Goal: Task Accomplishment & Management: Complete application form

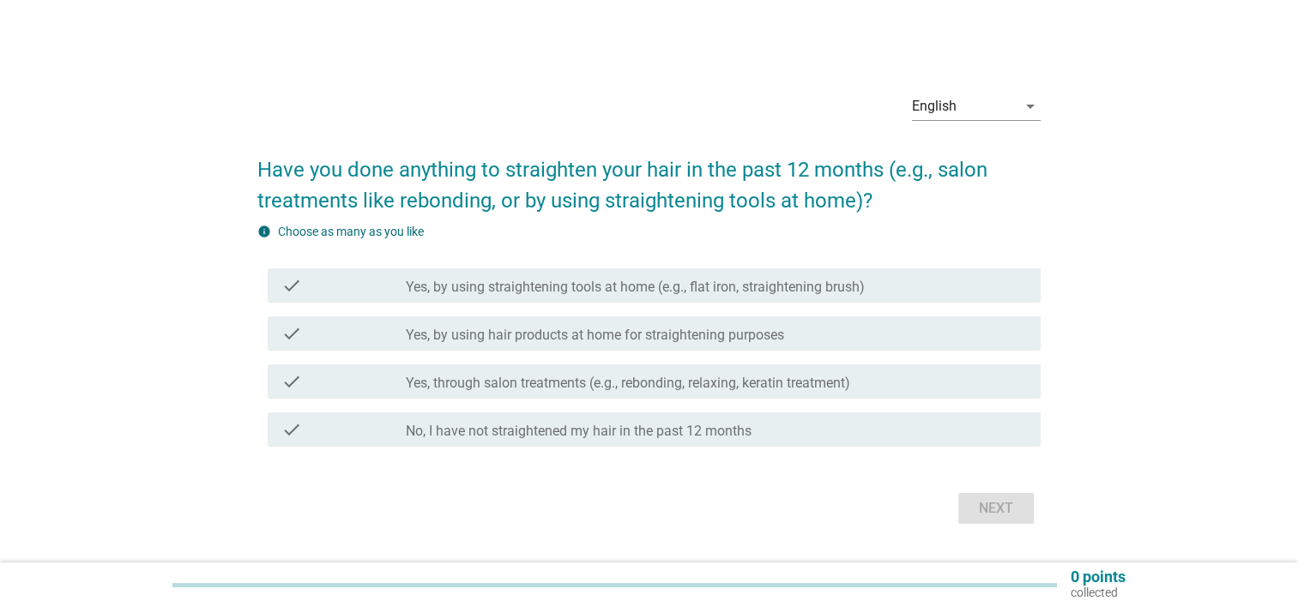
scroll to position [45, 0]
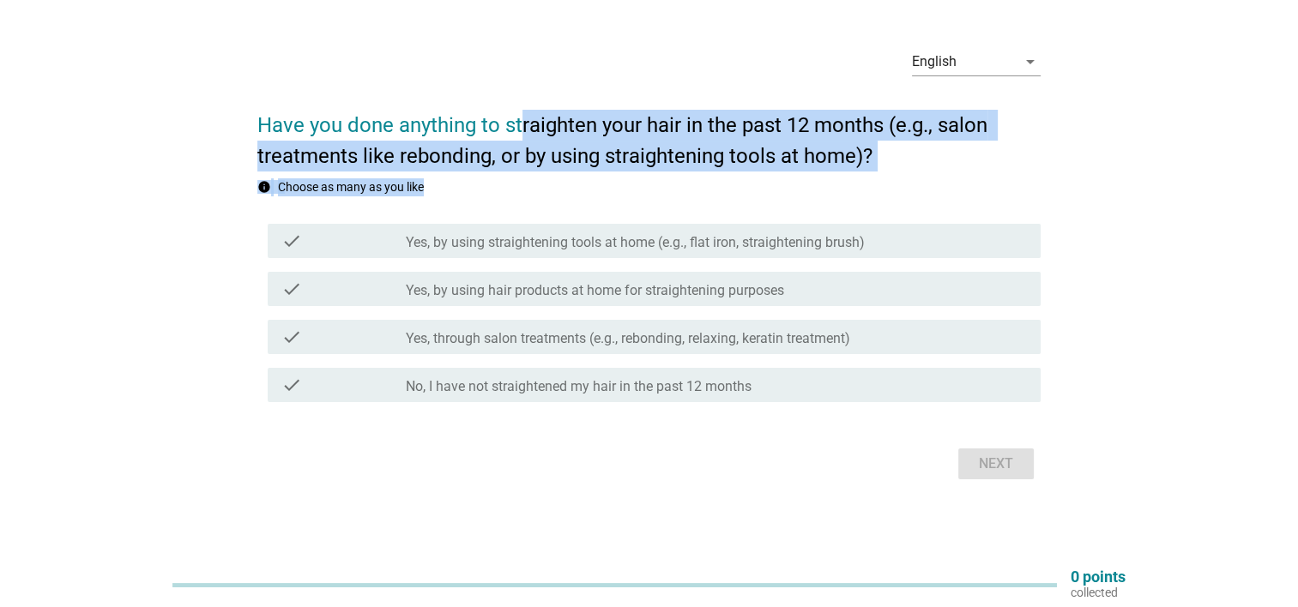
drag, startPoint x: 524, startPoint y: 125, endPoint x: 897, endPoint y: 172, distance: 375.3
click at [897, 172] on form "Have you done anything to straighten your hair in the past 12 months (e.g., sal…" at bounding box center [648, 289] width 783 height 392
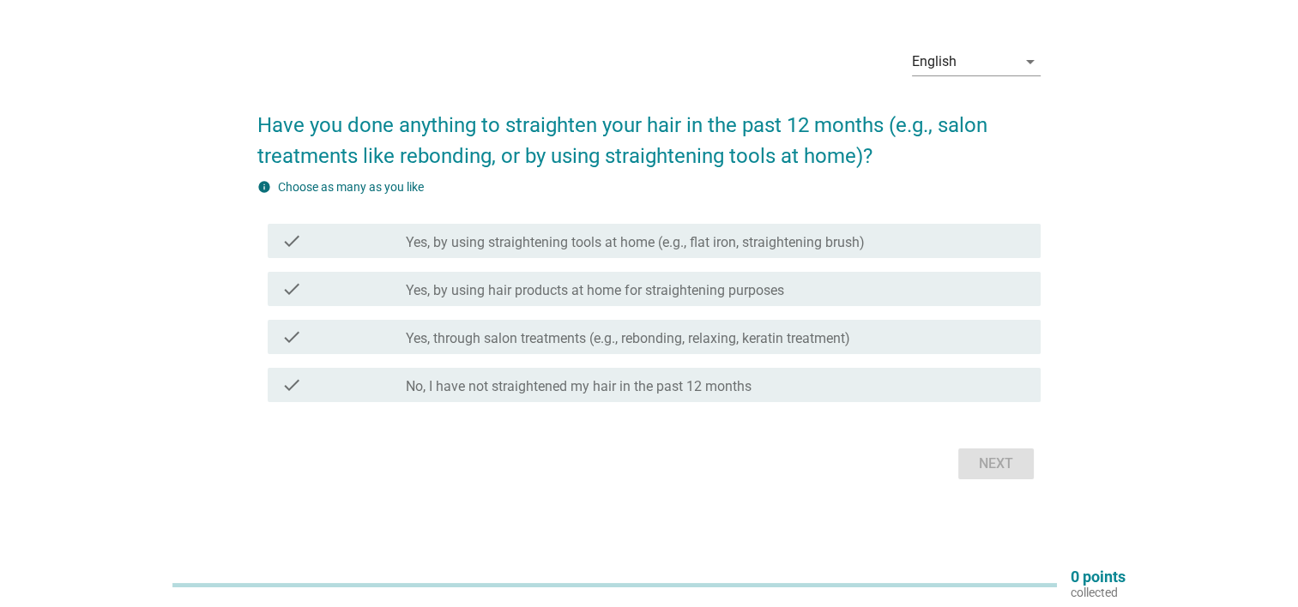
drag, startPoint x: 897, startPoint y: 172, endPoint x: 901, endPoint y: 206, distance: 33.7
click at [901, 206] on div "info Choose as many as you like check check_box_outline_blank Yes, by using str…" at bounding box center [648, 293] width 783 height 231
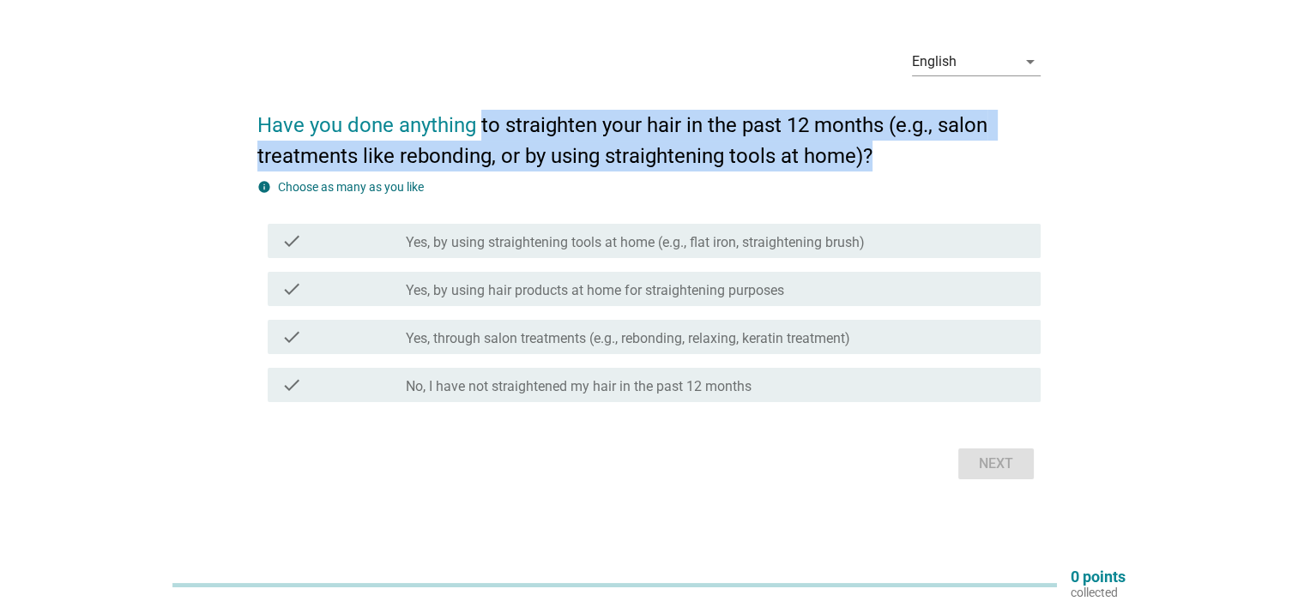
drag, startPoint x: 484, startPoint y: 120, endPoint x: 949, endPoint y: 159, distance: 466.6
click at [949, 159] on h2 "Have you done anything to straighten your hair in the past 12 months (e.g., sal…" at bounding box center [648, 132] width 783 height 79
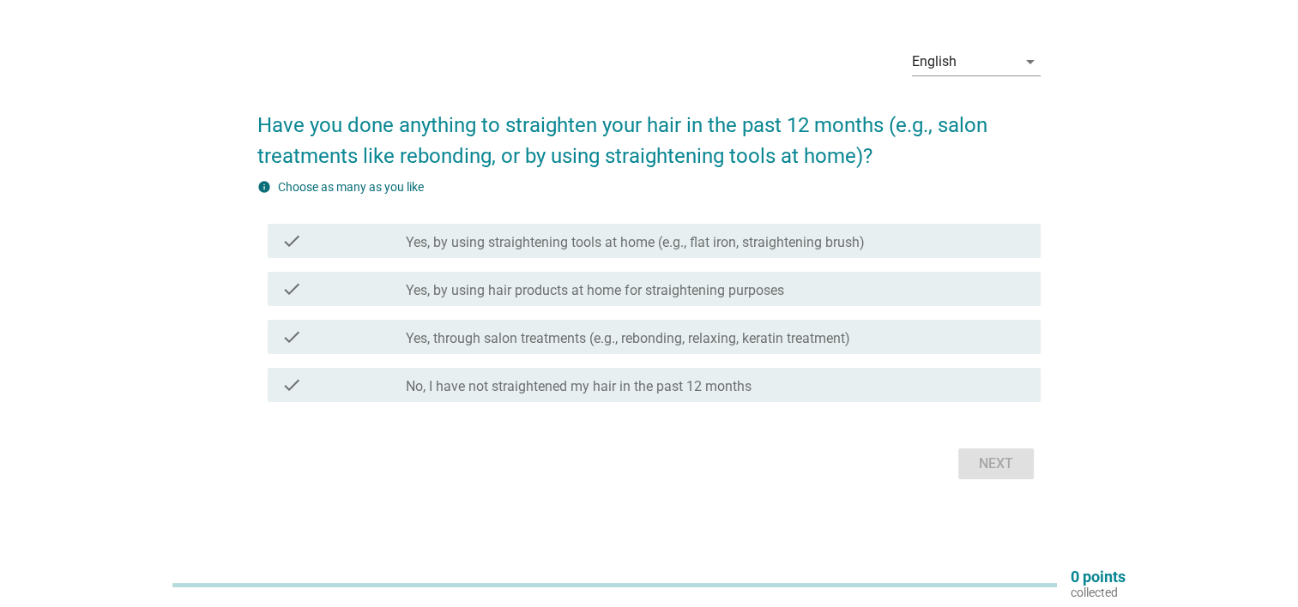
drag, startPoint x: 949, startPoint y: 159, endPoint x: 937, endPoint y: 183, distance: 26.9
click at [937, 183] on div "info Choose as many as you like" at bounding box center [648, 187] width 783 height 18
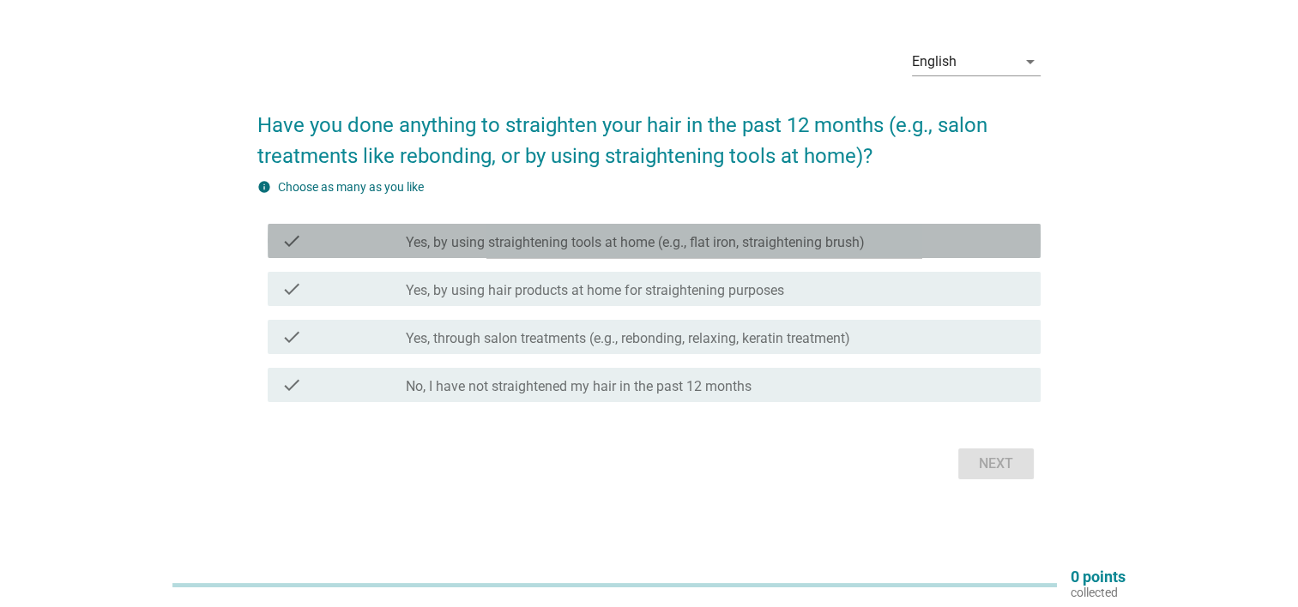
click at [566, 245] on label "Yes, by using straightening tools at home (e.g., flat iron, straightening brush)" at bounding box center [635, 242] width 459 height 17
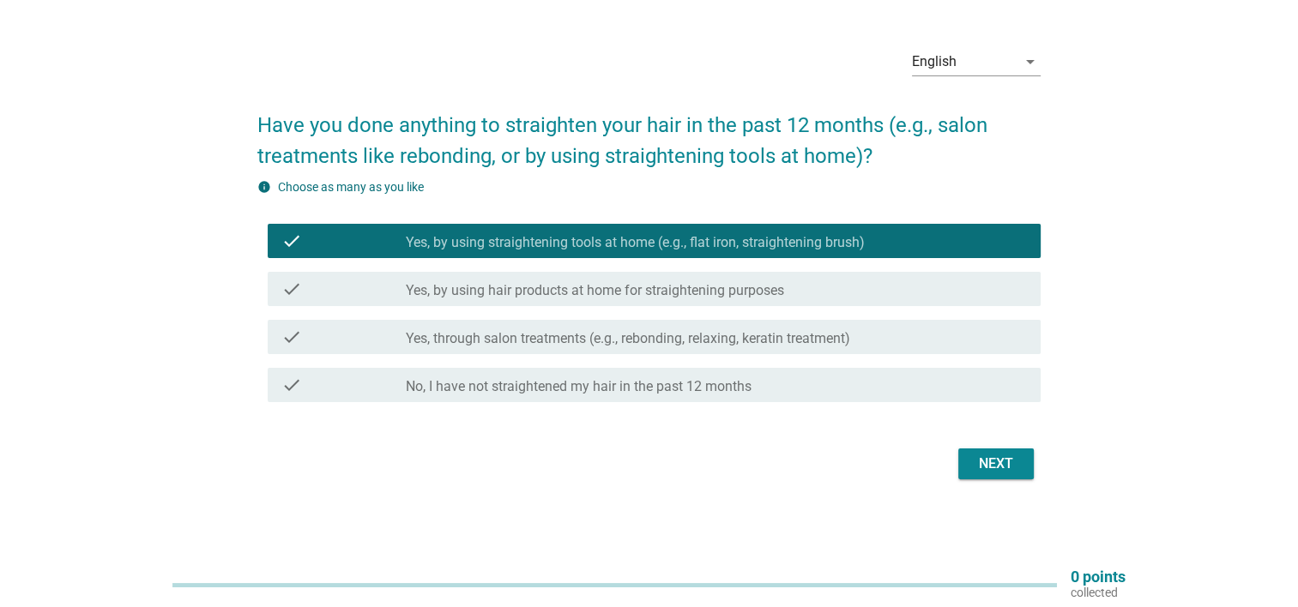
click at [988, 464] on div "Next" at bounding box center [996, 464] width 48 height 21
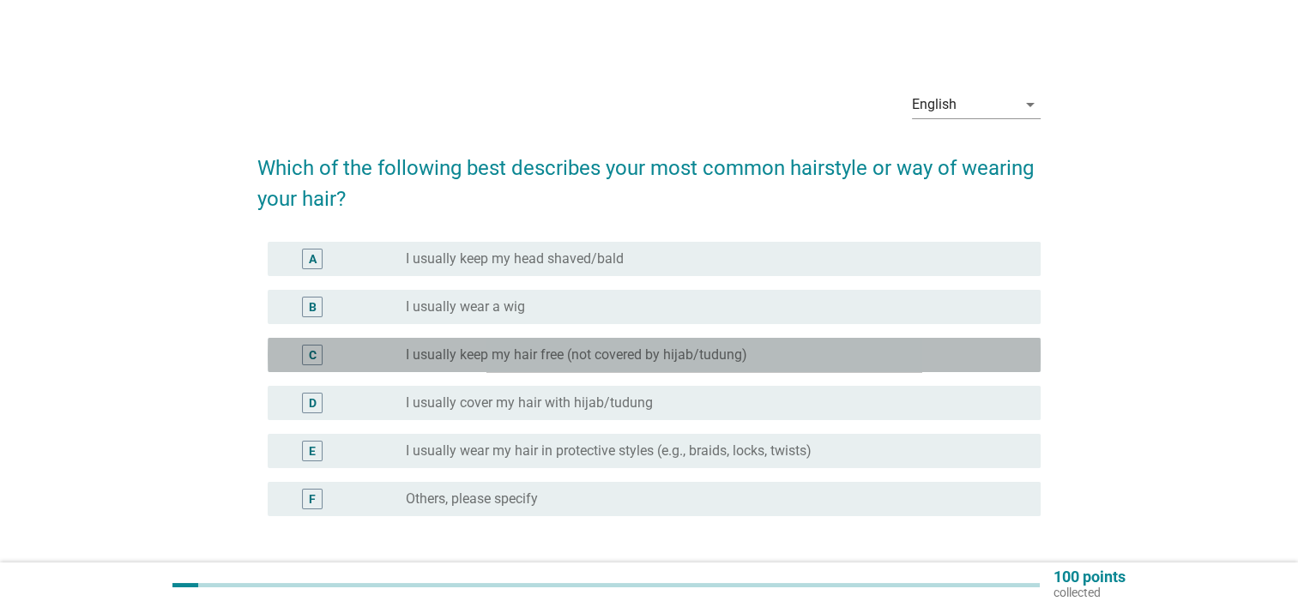
click at [563, 360] on label "I usually keep my hair free (not covered by hijab/tudung)" at bounding box center [576, 355] width 341 height 17
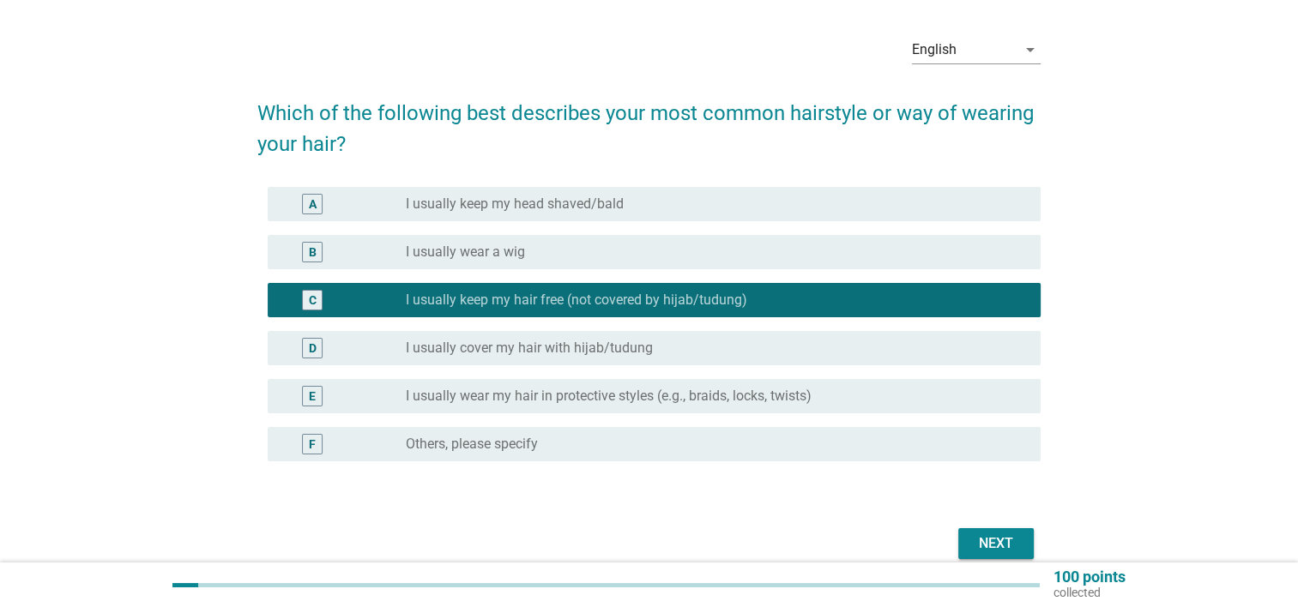
scroll to position [86, 0]
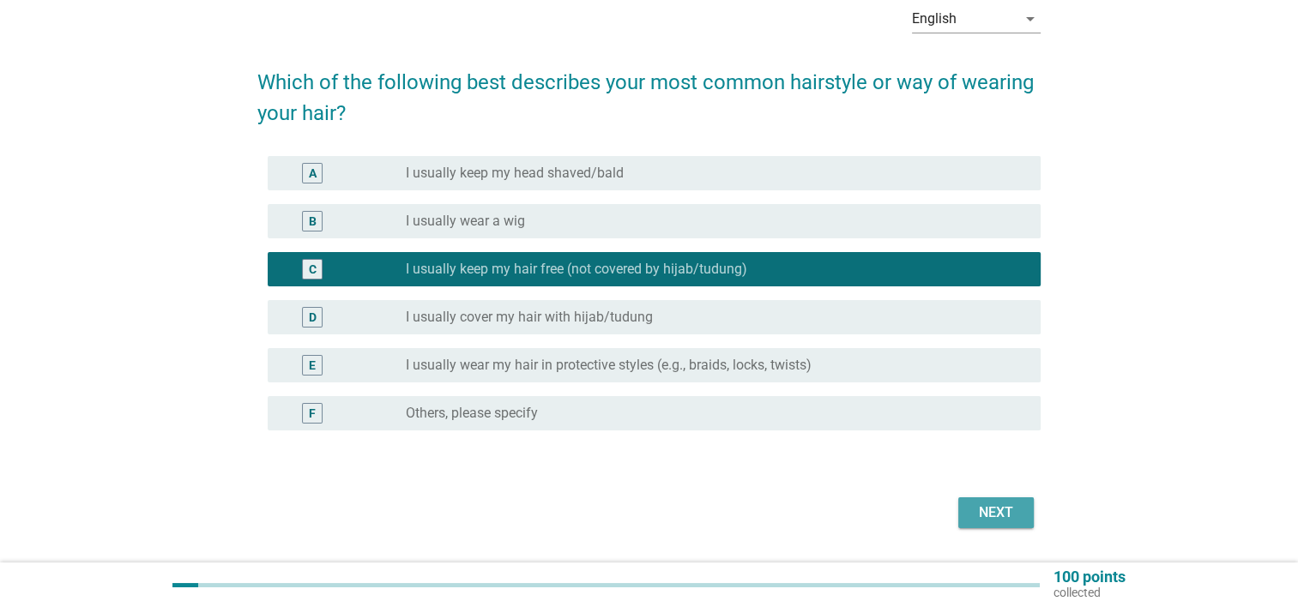
click at [1006, 519] on div "Next" at bounding box center [996, 513] width 48 height 21
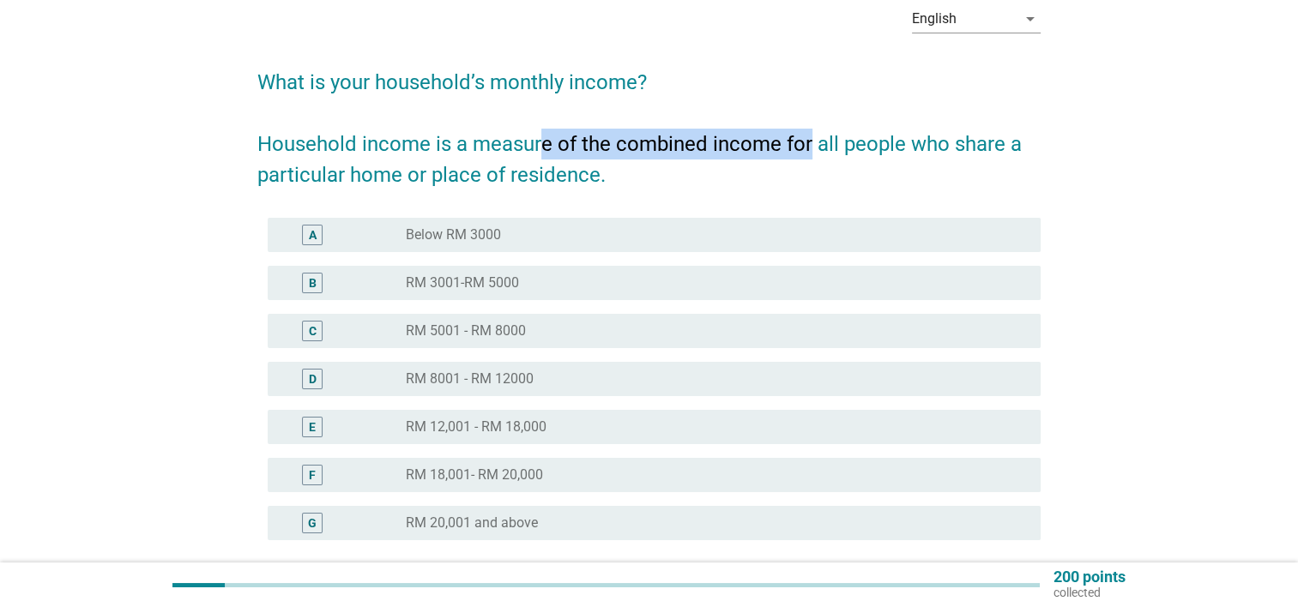
drag, startPoint x: 539, startPoint y: 137, endPoint x: 812, endPoint y: 156, distance: 273.5
click at [812, 156] on h2 "What is your household’s monthly income? Household income is a measure of the c…" at bounding box center [648, 120] width 783 height 141
drag, startPoint x: 812, startPoint y: 156, endPoint x: 665, endPoint y: 186, distance: 149.8
click at [665, 186] on h2 "What is your household’s monthly income? Household income is a measure of the c…" at bounding box center [648, 120] width 783 height 141
drag, startPoint x: 655, startPoint y: 151, endPoint x: 743, endPoint y: 156, distance: 87.7
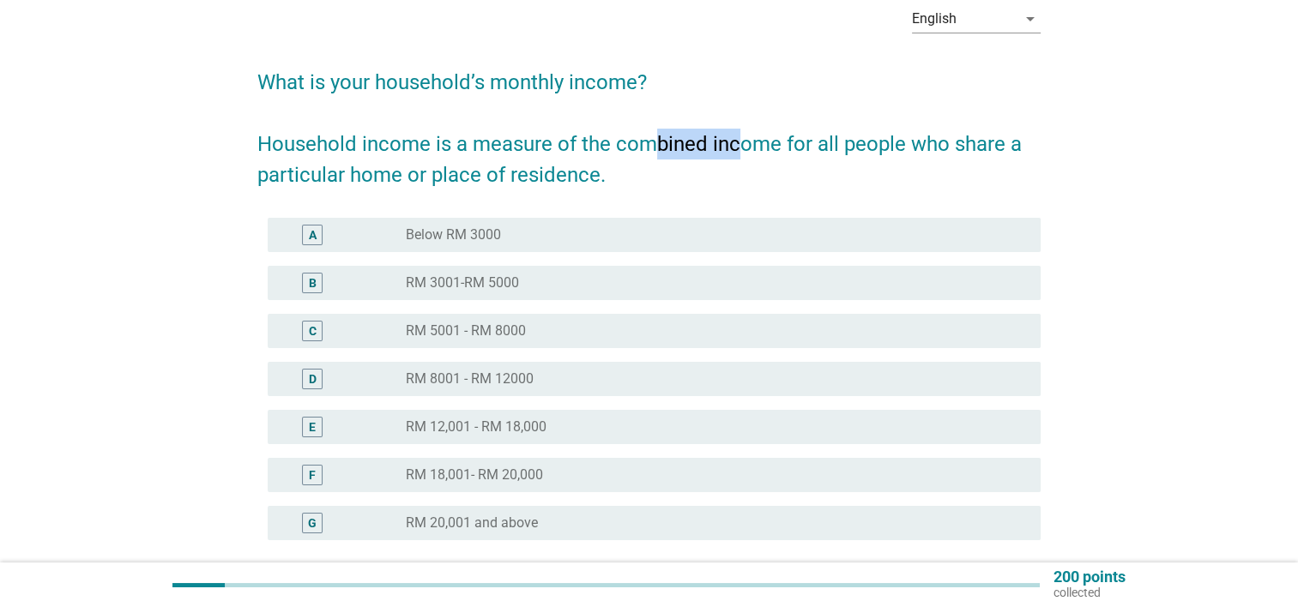
click at [743, 156] on h2 "What is your household’s monthly income? Household income is a measure of the c…" at bounding box center [648, 120] width 783 height 141
drag, startPoint x: 743, startPoint y: 156, endPoint x: 728, endPoint y: 178, distance: 27.1
click at [728, 178] on h2 "What is your household’s monthly income? Household income is a measure of the c…" at bounding box center [648, 120] width 783 height 141
click at [485, 281] on label "RM 3001-RM 5000" at bounding box center [462, 283] width 113 height 17
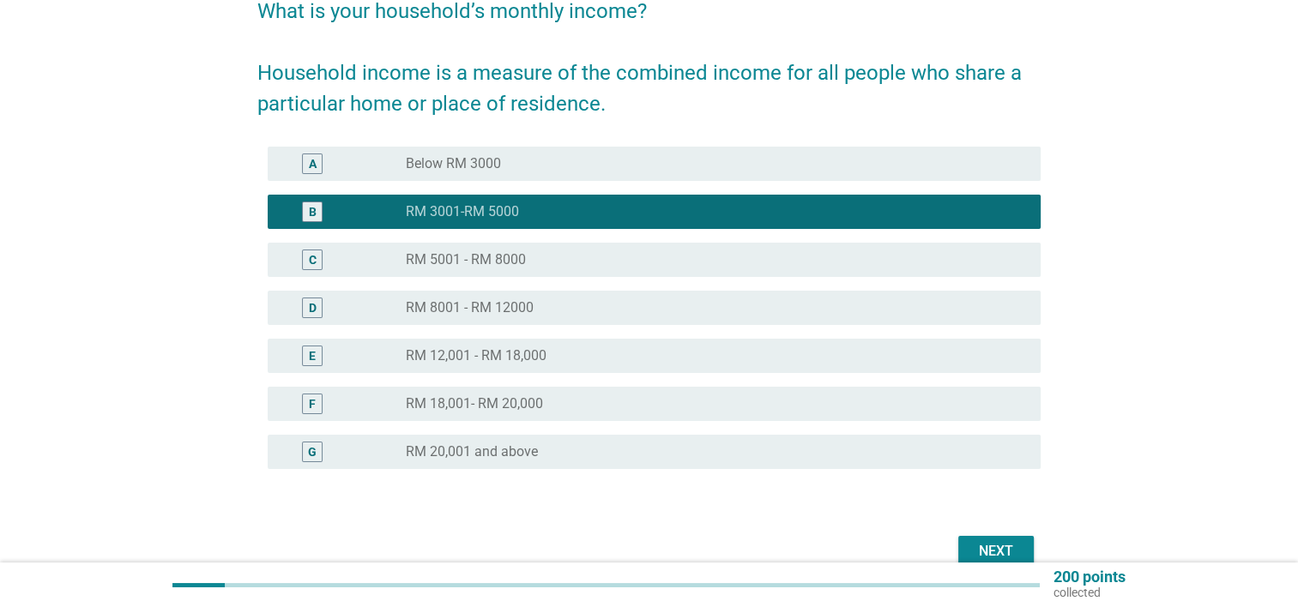
scroll to position [244, 0]
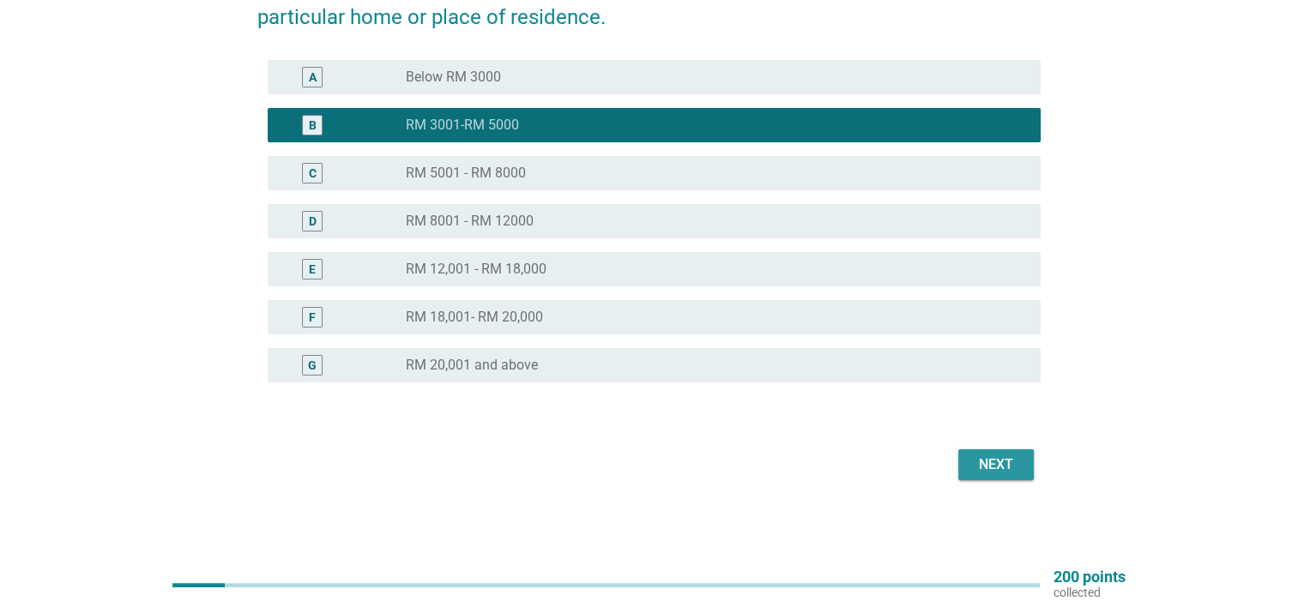
click at [993, 456] on div "Next" at bounding box center [996, 465] width 48 height 21
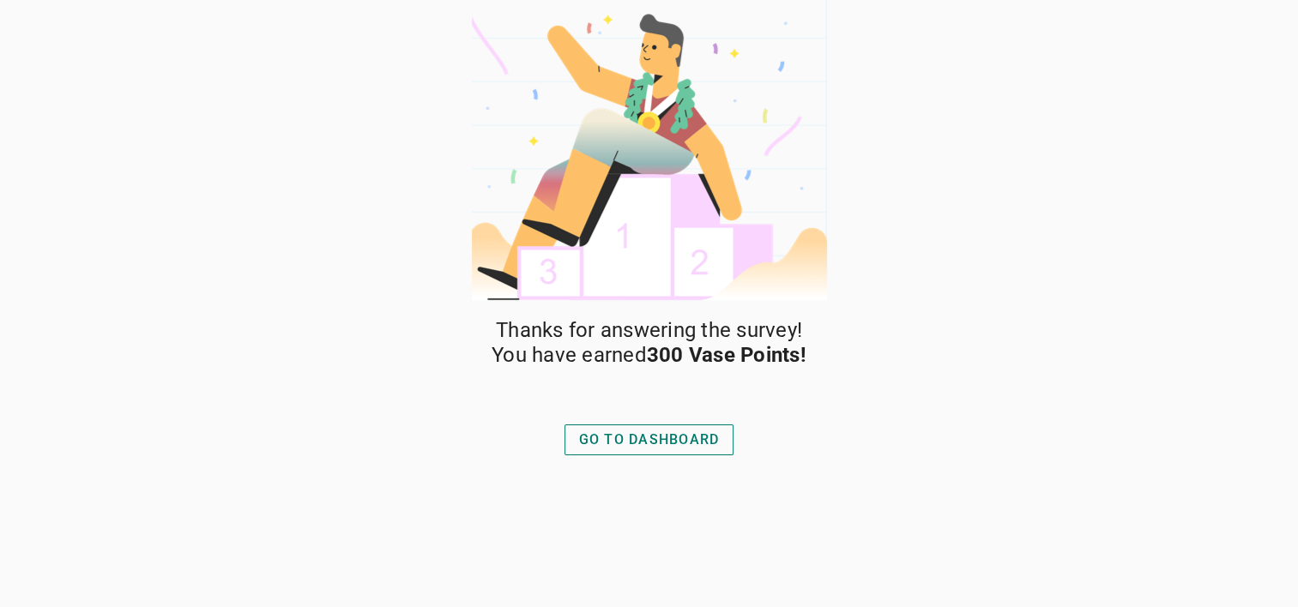
click at [690, 443] on div "GO TO DASHBOARD" at bounding box center [649, 440] width 141 height 21
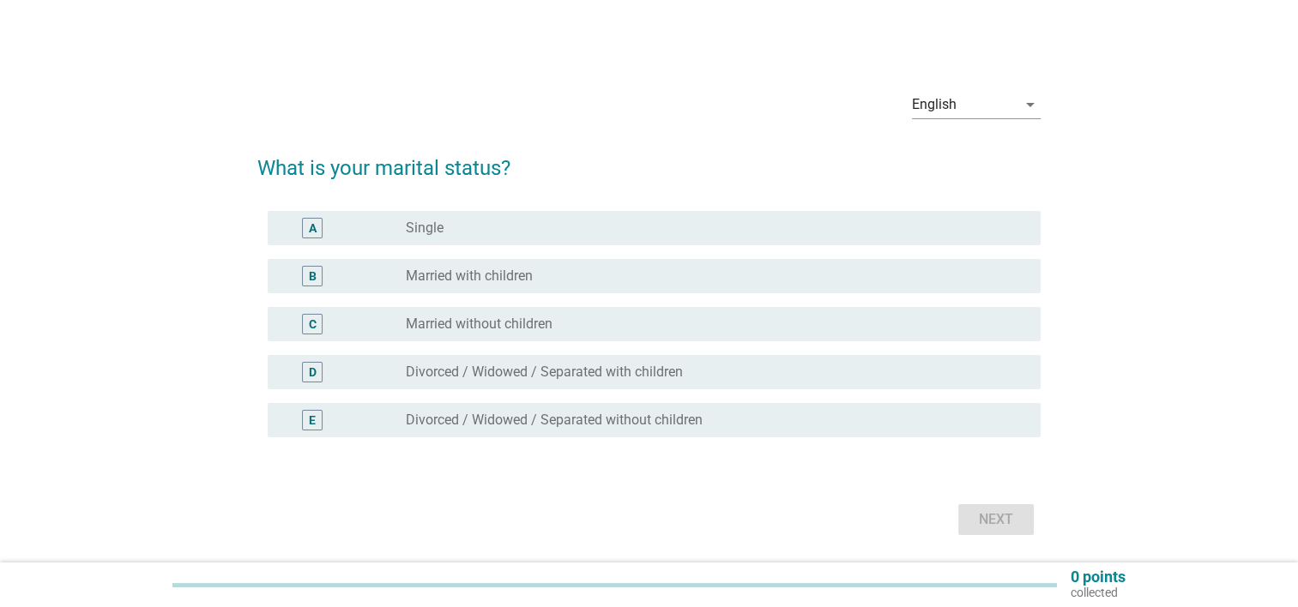
click at [437, 231] on label "Single" at bounding box center [425, 228] width 38 height 17
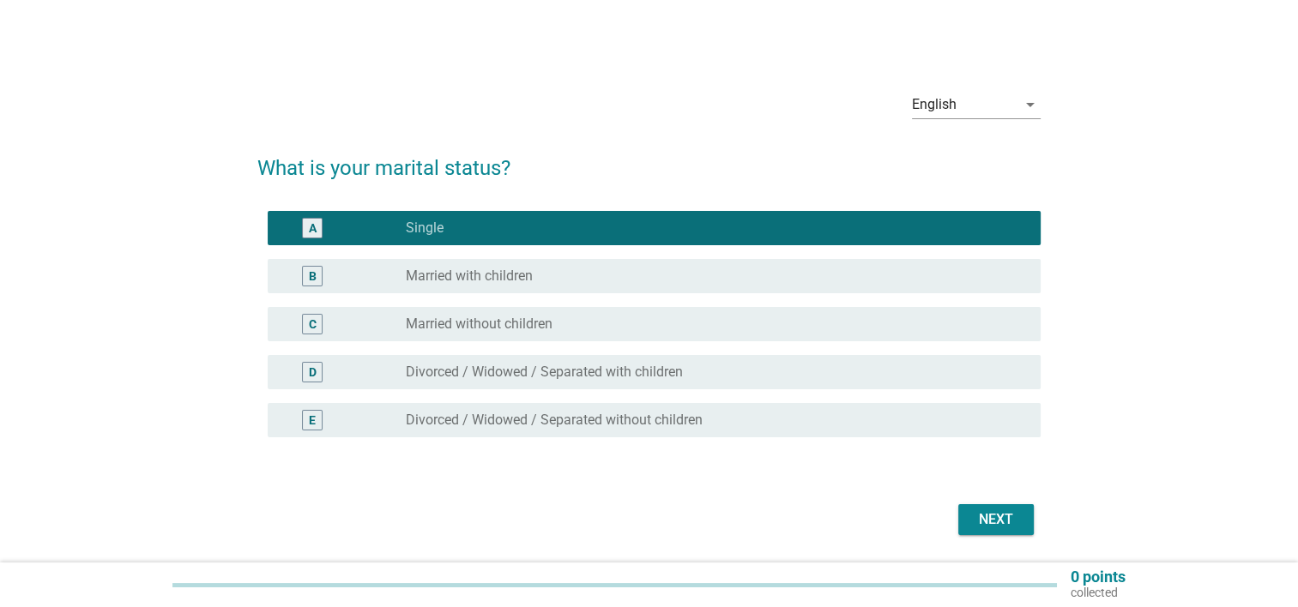
click at [996, 522] on div "Next" at bounding box center [996, 520] width 48 height 21
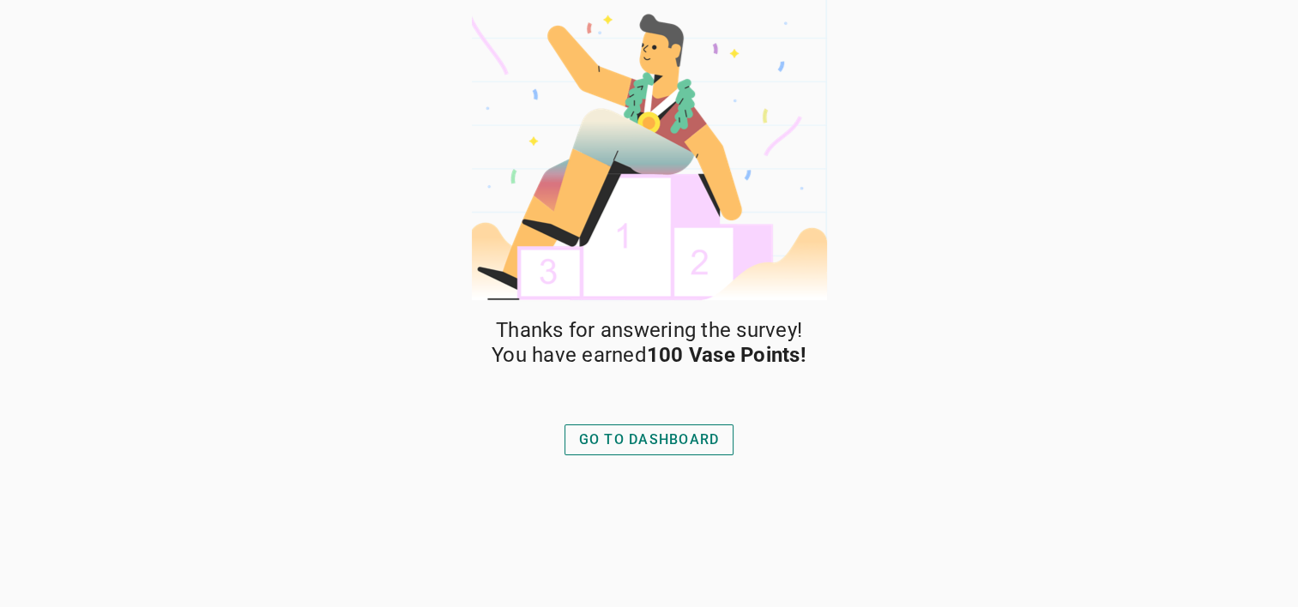
click at [685, 449] on div "GO TO DASHBOARD" at bounding box center [649, 440] width 141 height 21
